Goal: Check status: Check status

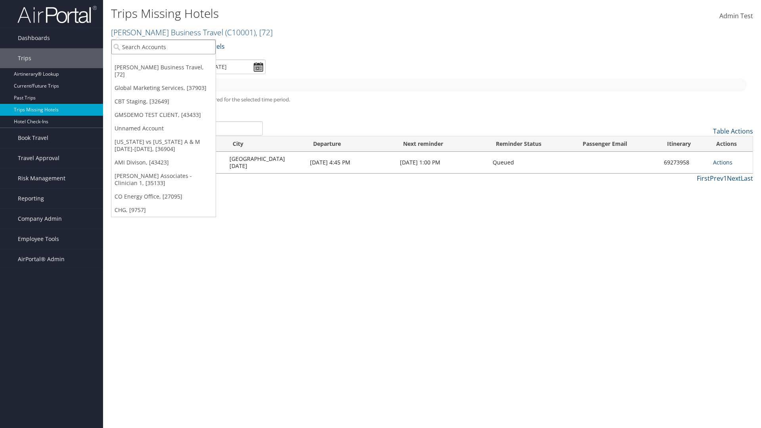
click at [163, 47] on input "search" at bounding box center [163, 47] width 104 height 15
type input "[PERSON_NAME] Business Travel"
click at [174, 69] on div "Account" at bounding box center [174, 68] width 135 height 7
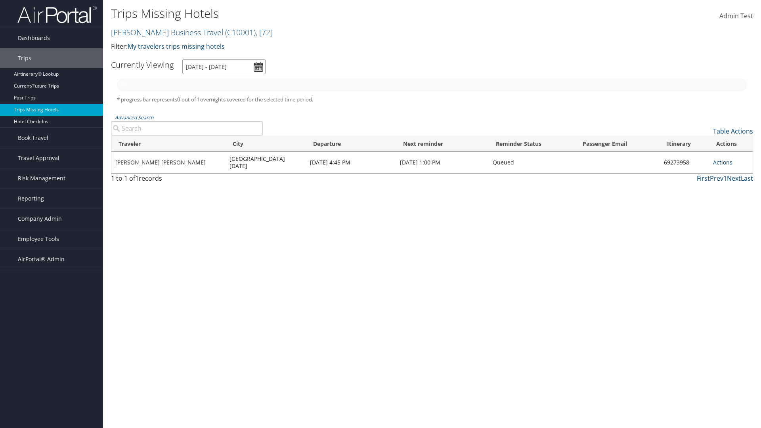
click at [224, 67] on input "[DATE] - [DATE]" at bounding box center [223, 66] width 83 height 15
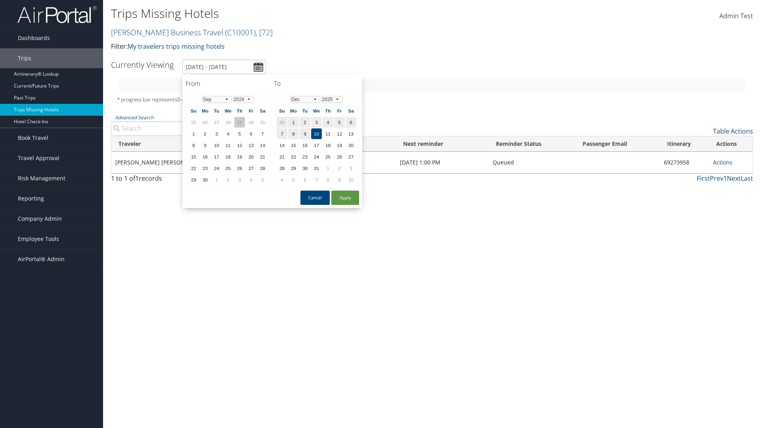
click at [239, 122] on td "29" at bounding box center [239, 122] width 11 height 11
click at [217, 99] on select "Jan Feb Mar Apr May Jun [DATE] Aug Sep Oct Nov Dec" at bounding box center [217, 99] width 30 height 7
click at [345, 198] on button "Apply" at bounding box center [345, 198] width 28 height 14
type input "[DATE] - [DATE]"
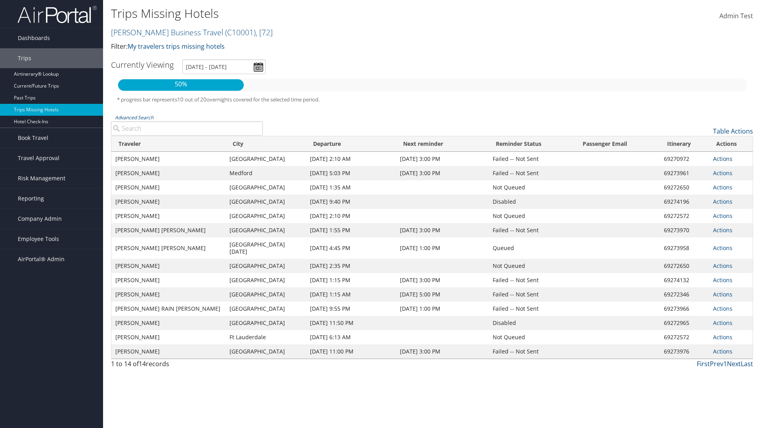
click at [722, 158] on link "Actions" at bounding box center [722, 159] width 19 height 8
